Goal: Task Accomplishment & Management: Use online tool/utility

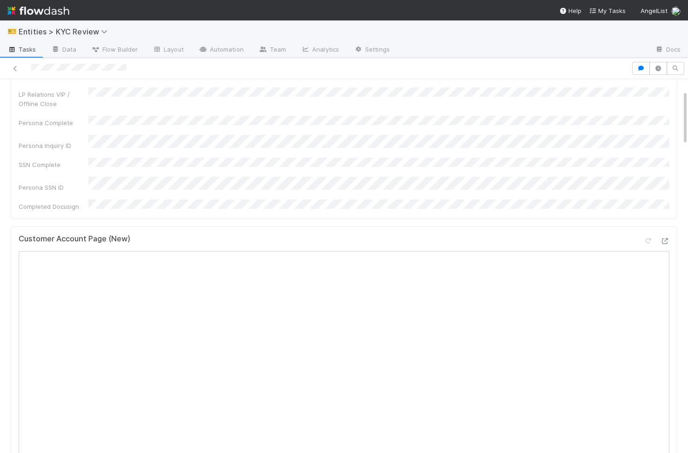
scroll to position [310, 0]
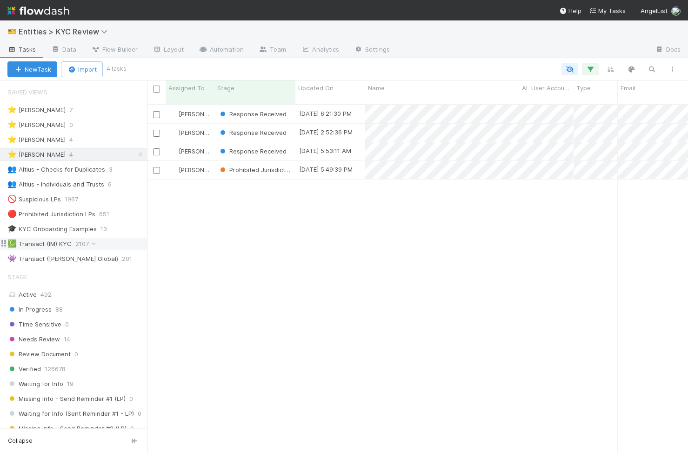
scroll to position [356, 541]
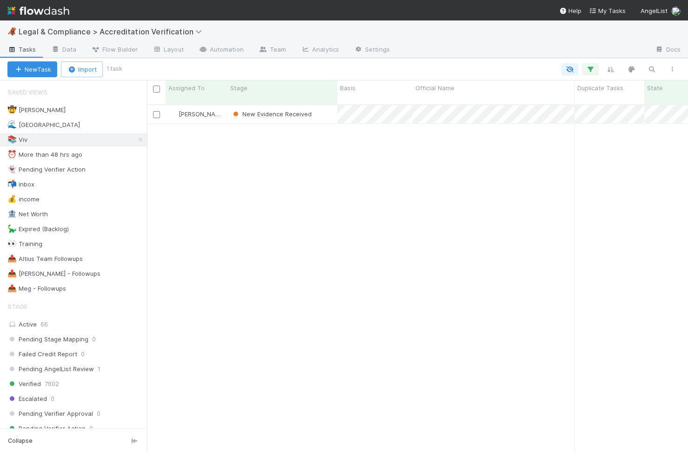
scroll to position [0, 0]
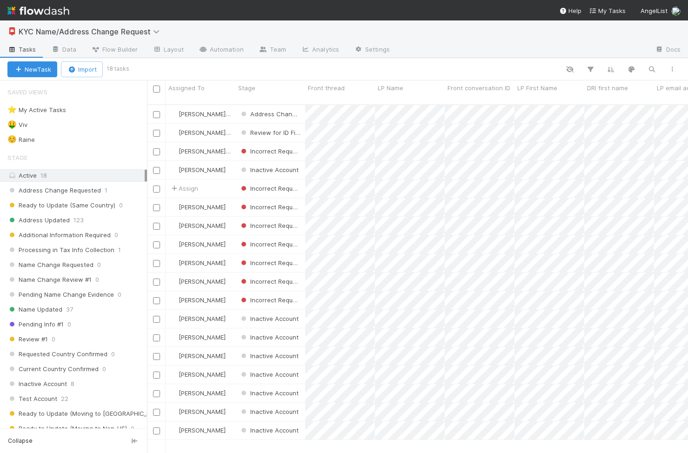
scroll to position [356, 541]
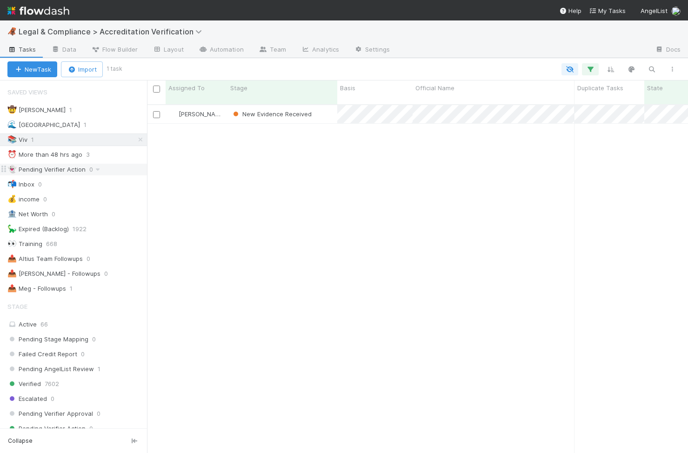
scroll to position [356, 541]
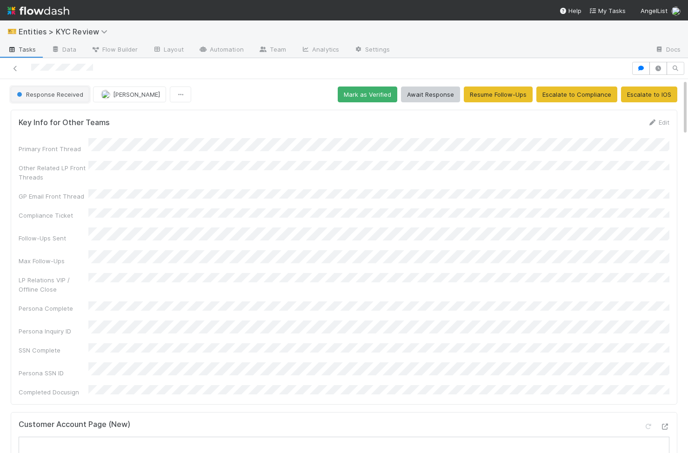
click at [72, 96] on span "Response Received" at bounding box center [49, 94] width 68 height 7
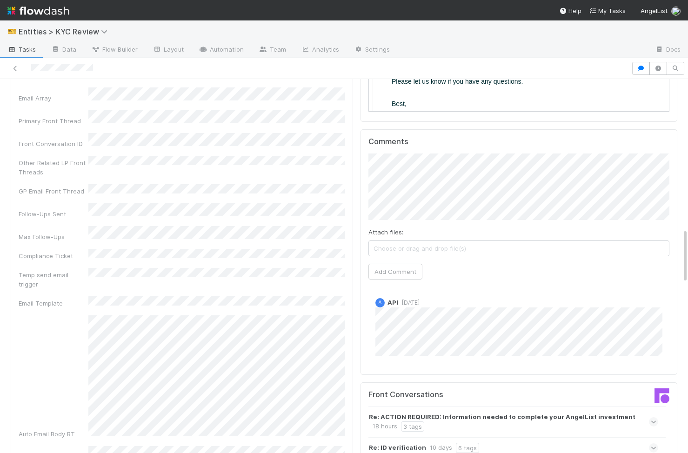
scroll to position [1043, 0]
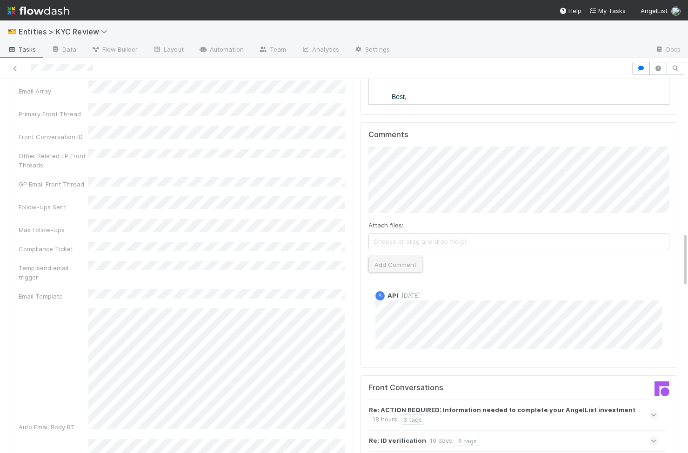
click at [394, 257] on button "Add Comment" at bounding box center [396, 265] width 54 height 16
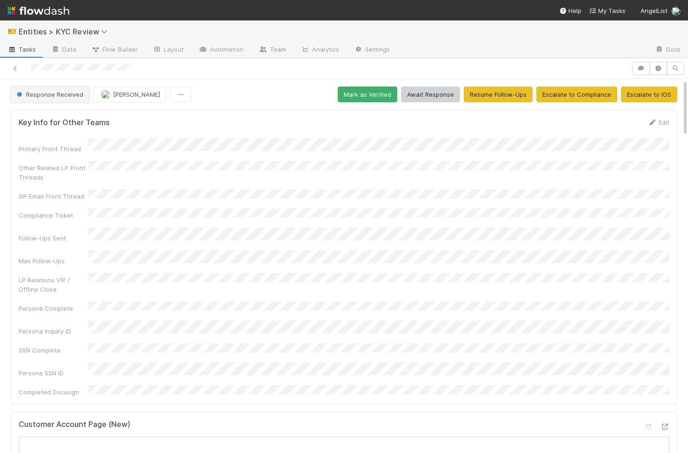
click at [66, 100] on button "Response Received" at bounding box center [50, 95] width 79 height 16
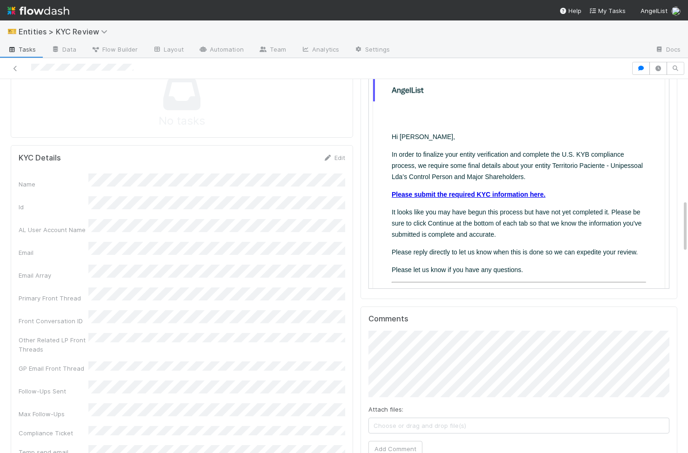
scroll to position [877, 0]
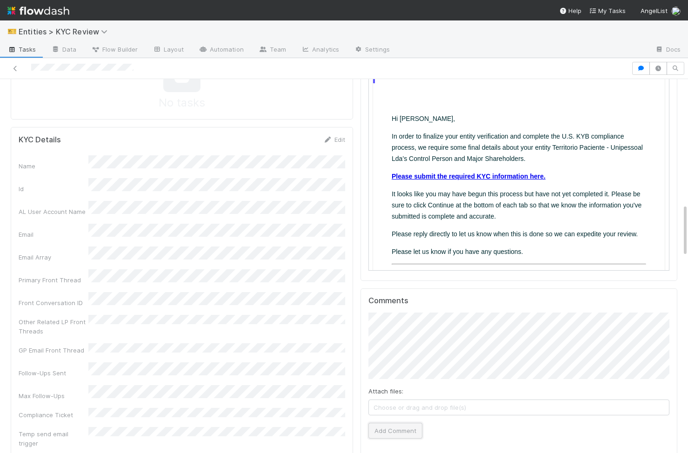
click at [404, 423] on button "Add Comment" at bounding box center [396, 431] width 54 height 16
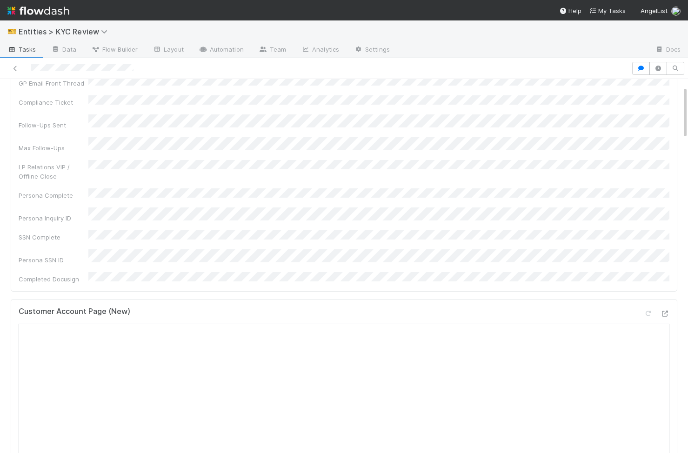
scroll to position [0, 0]
